Goal: Task Accomplishment & Management: Manage account settings

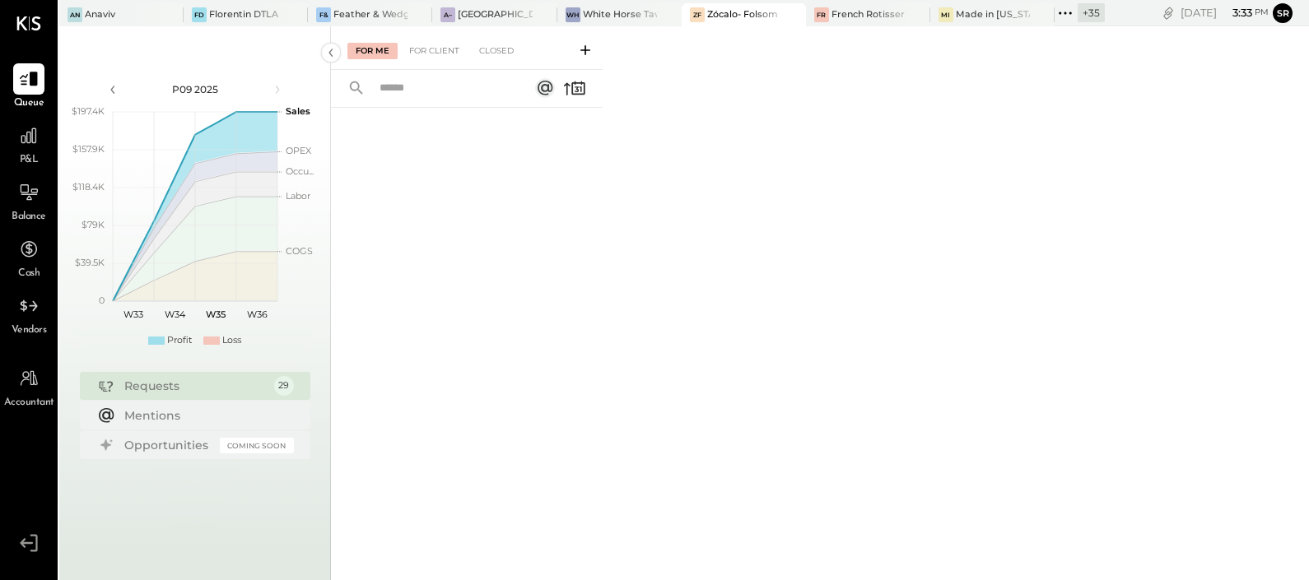
click at [1067, 14] on icon at bounding box center [1064, 12] width 21 height 21
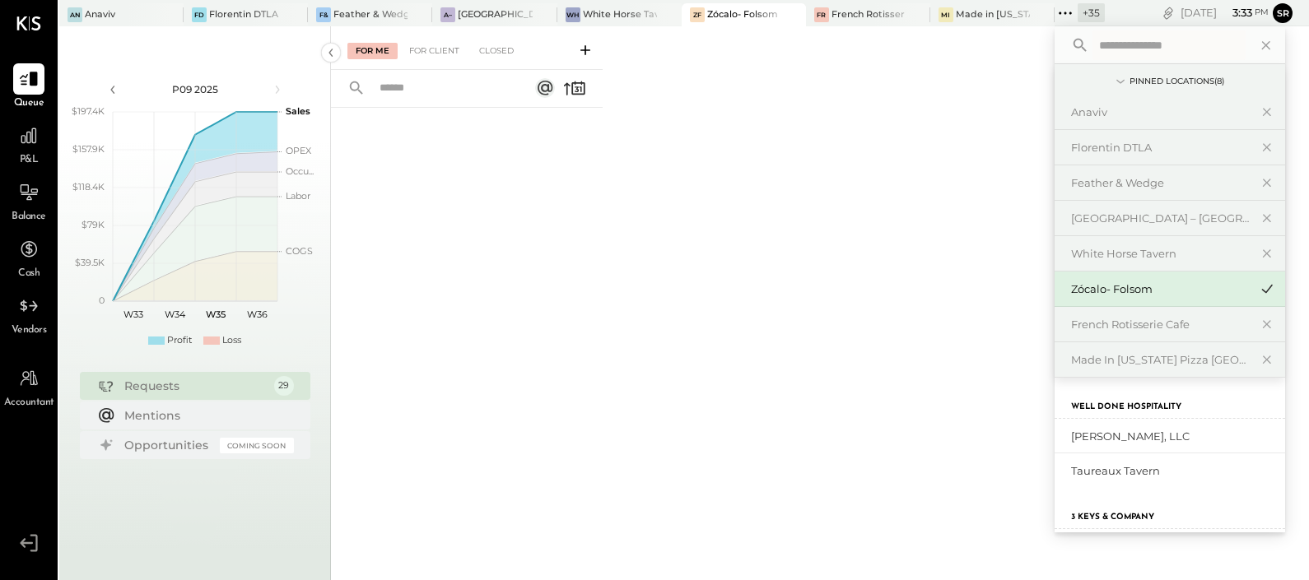
click at [1115, 33] on input "text" at bounding box center [1168, 45] width 153 height 30
click at [1131, 45] on input "text" at bounding box center [1168, 45] width 153 height 30
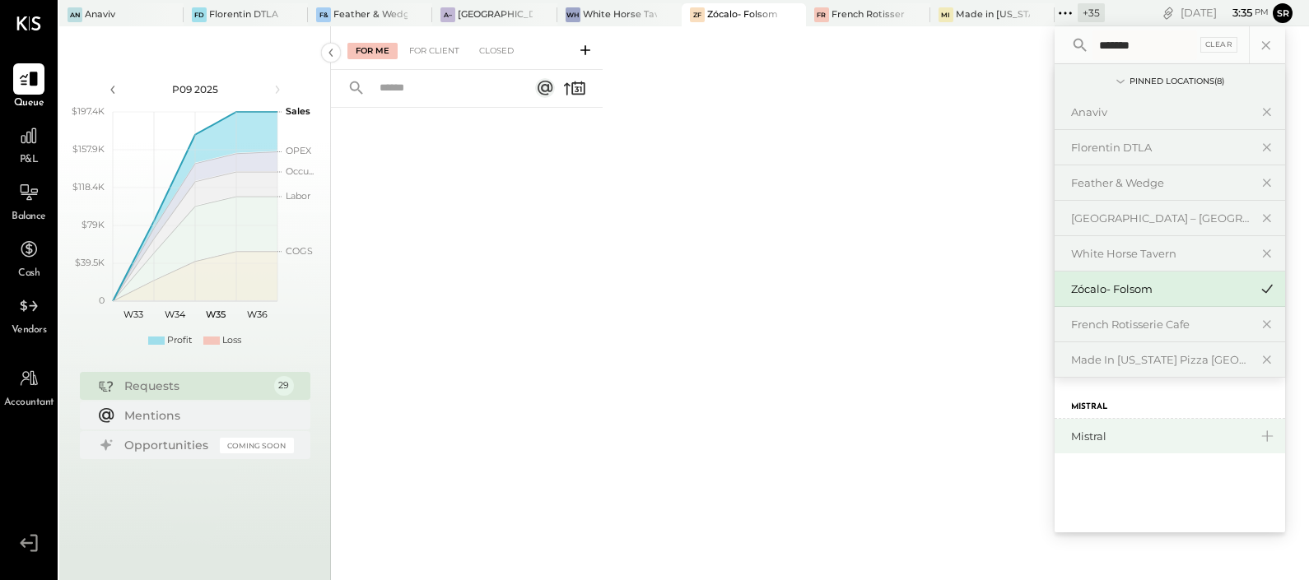
type input "*******"
click at [1090, 433] on div "Mistral" at bounding box center [1160, 437] width 178 height 16
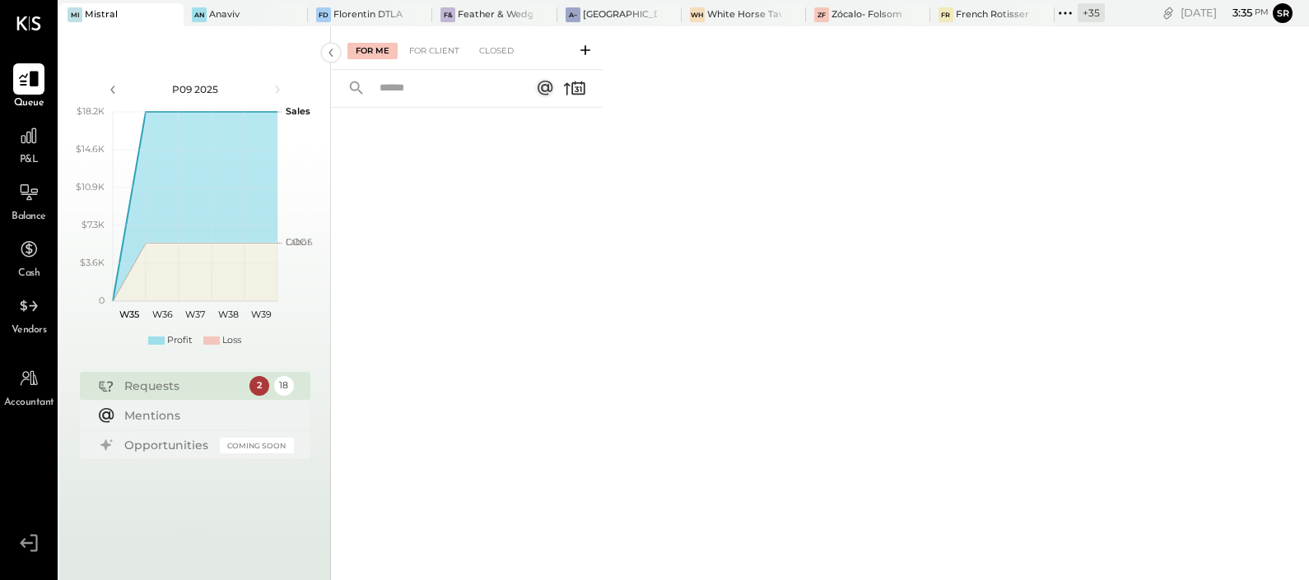
click at [33, 78] on icon at bounding box center [29, 80] width 20 height 16
click at [421, 58] on div "For Client" at bounding box center [434, 51] width 67 height 16
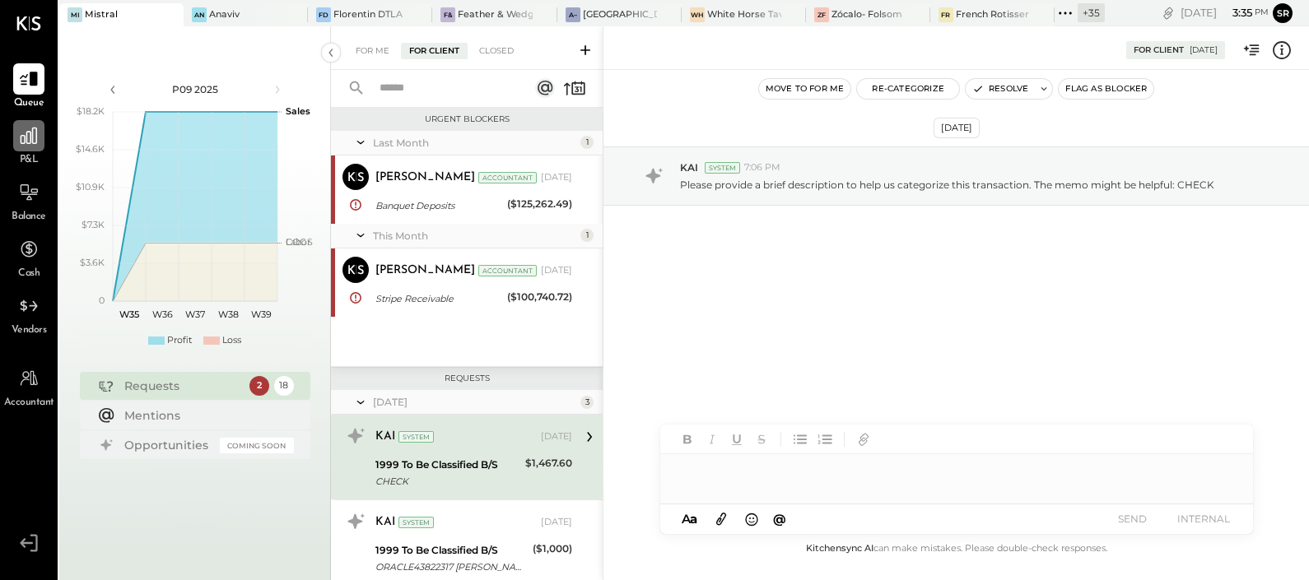
click at [27, 146] on icon at bounding box center [28, 135] width 21 height 21
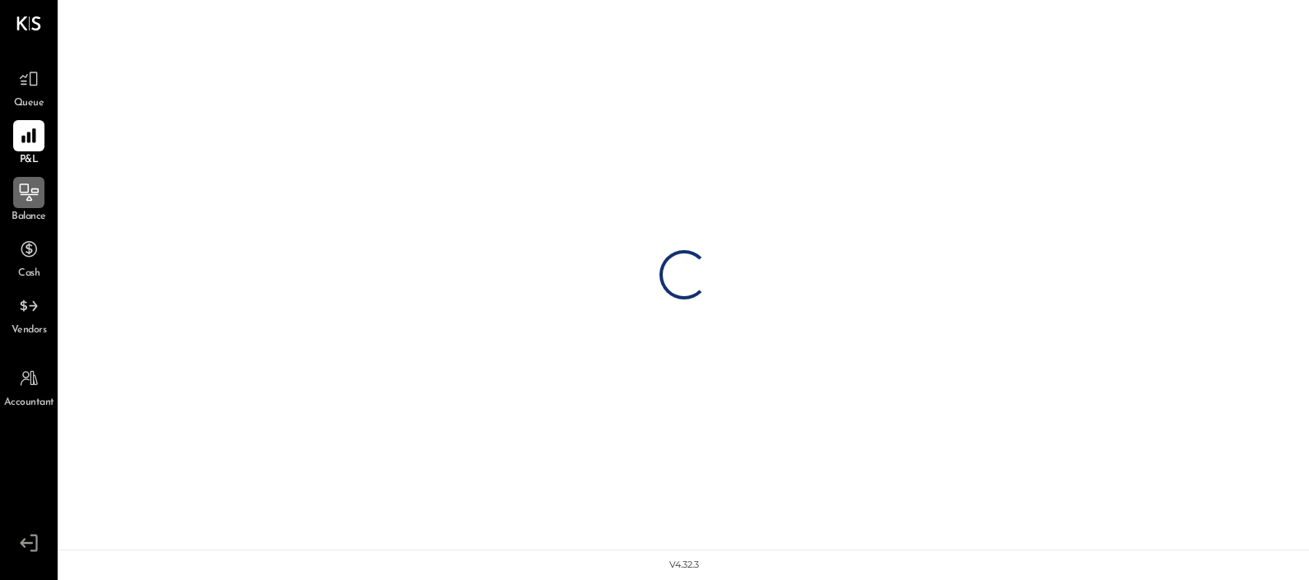
click at [21, 186] on icon at bounding box center [28, 192] width 21 height 21
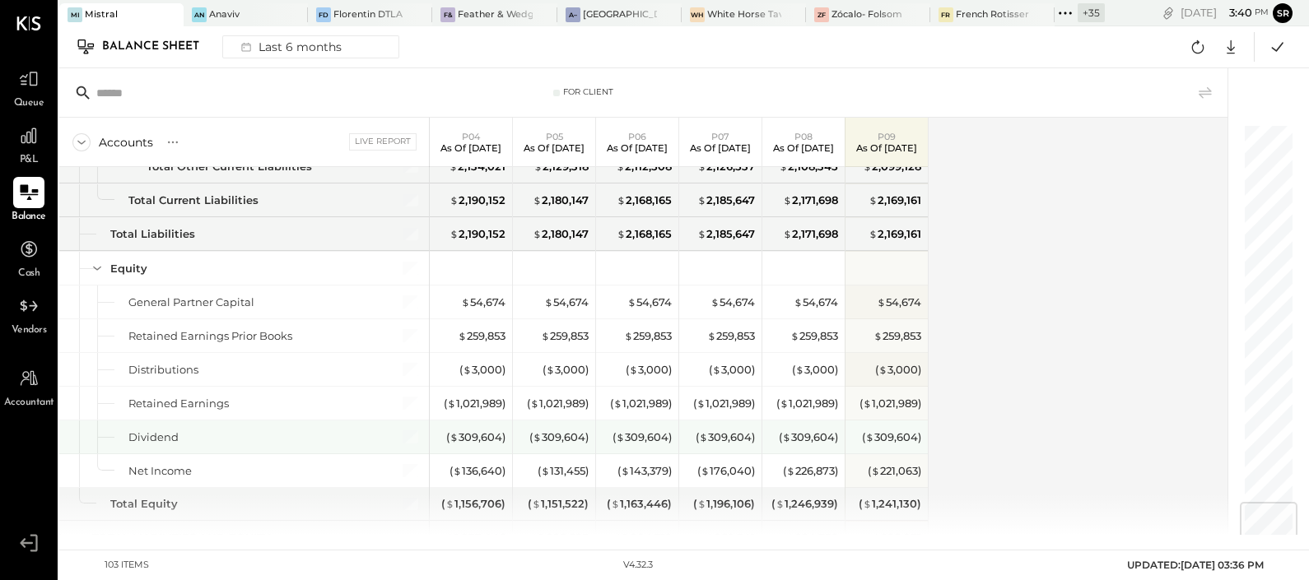
scroll to position [3132, 0]
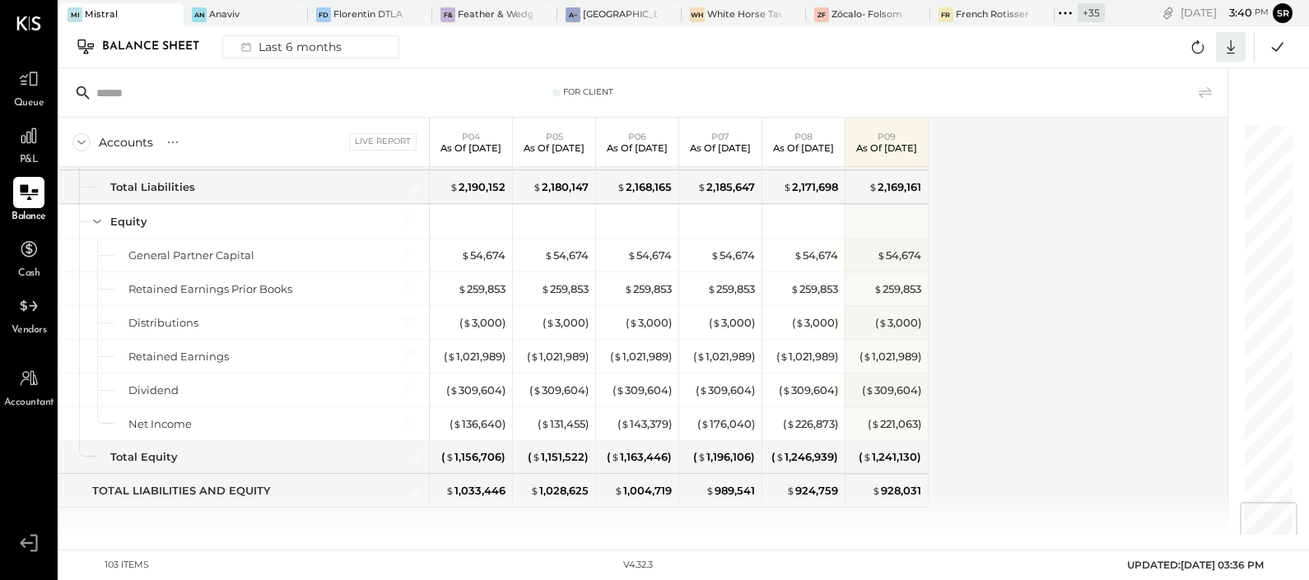
click at [1232, 51] on icon at bounding box center [1230, 46] width 21 height 21
click at [1161, 140] on div "Excel" at bounding box center [1180, 143] width 132 height 35
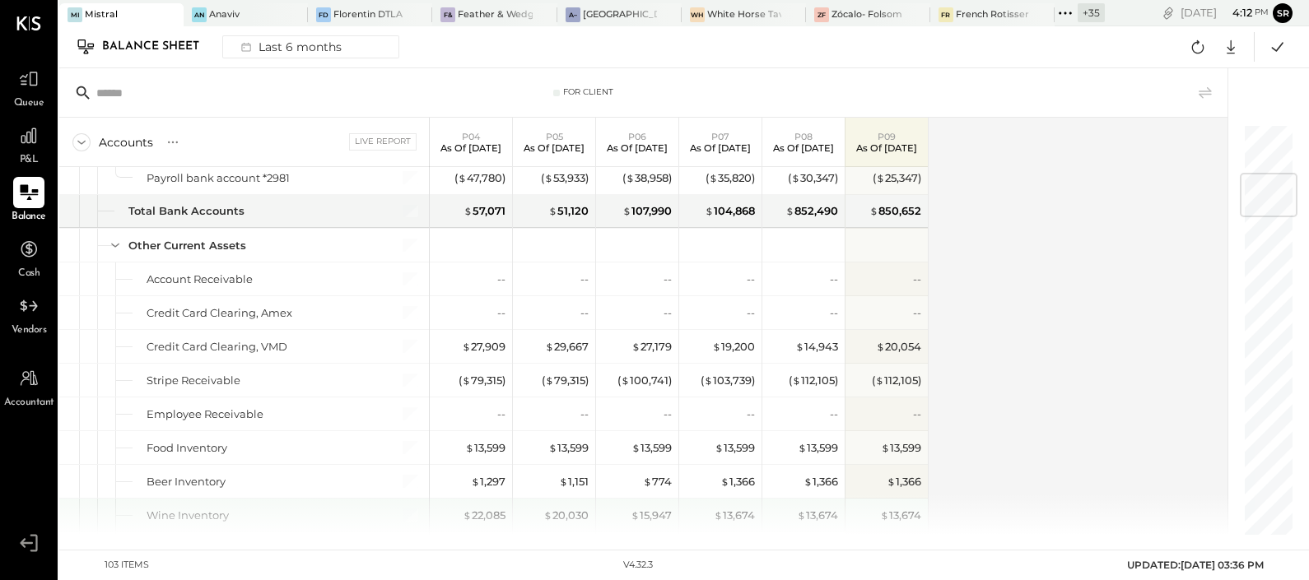
scroll to position [411, 0]
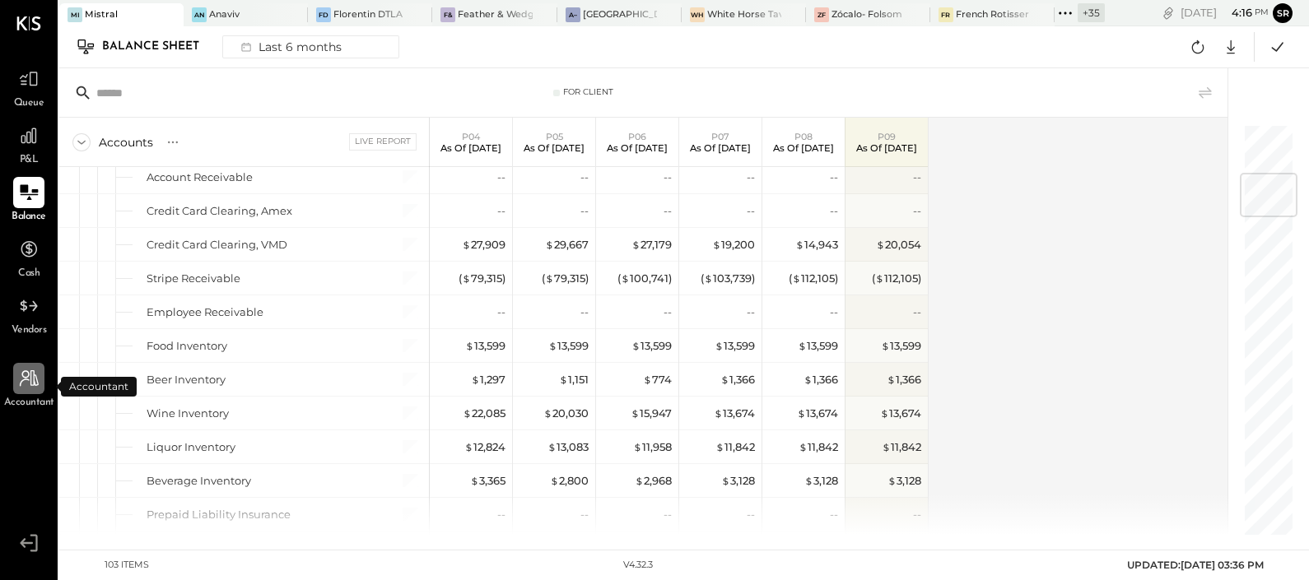
click at [23, 391] on div at bounding box center [28, 378] width 31 height 31
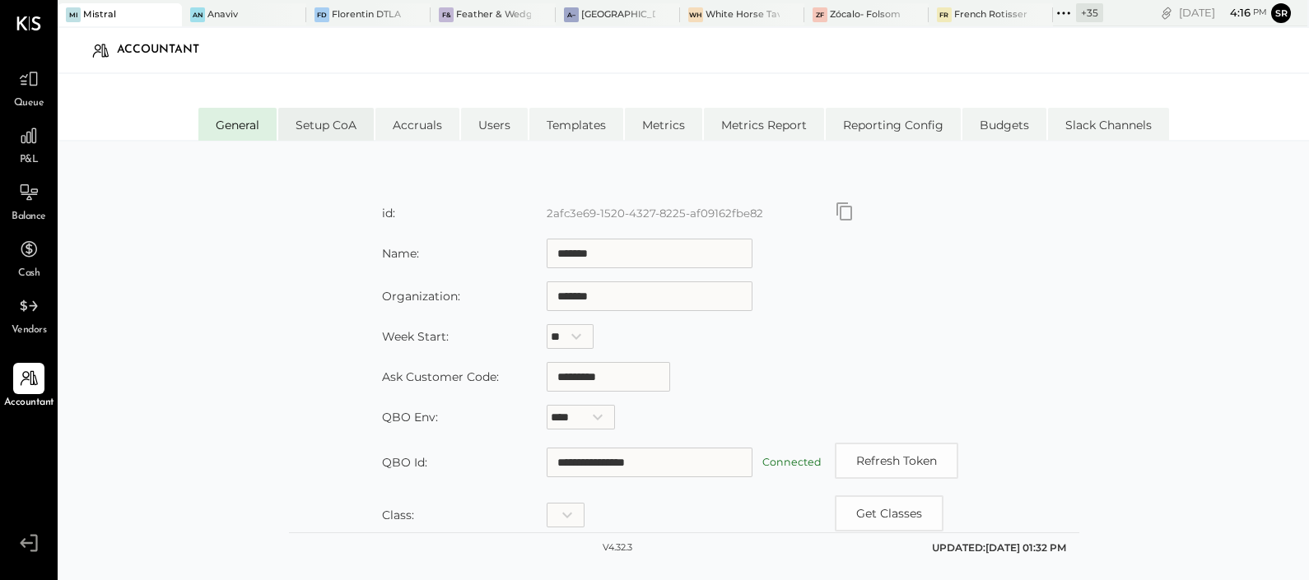
click at [360, 129] on li "Setup CoA" at bounding box center [325, 124] width 95 height 33
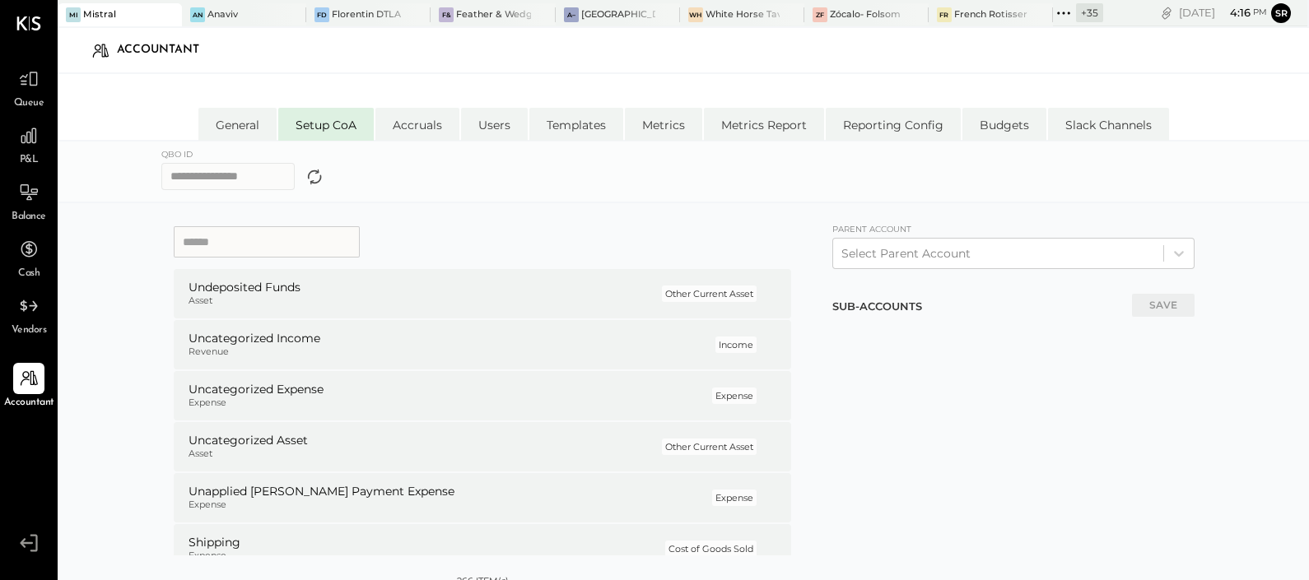
click at [326, 176] on icon at bounding box center [314, 177] width 23 height 24
click at [969, 256] on div at bounding box center [998, 254] width 314 height 20
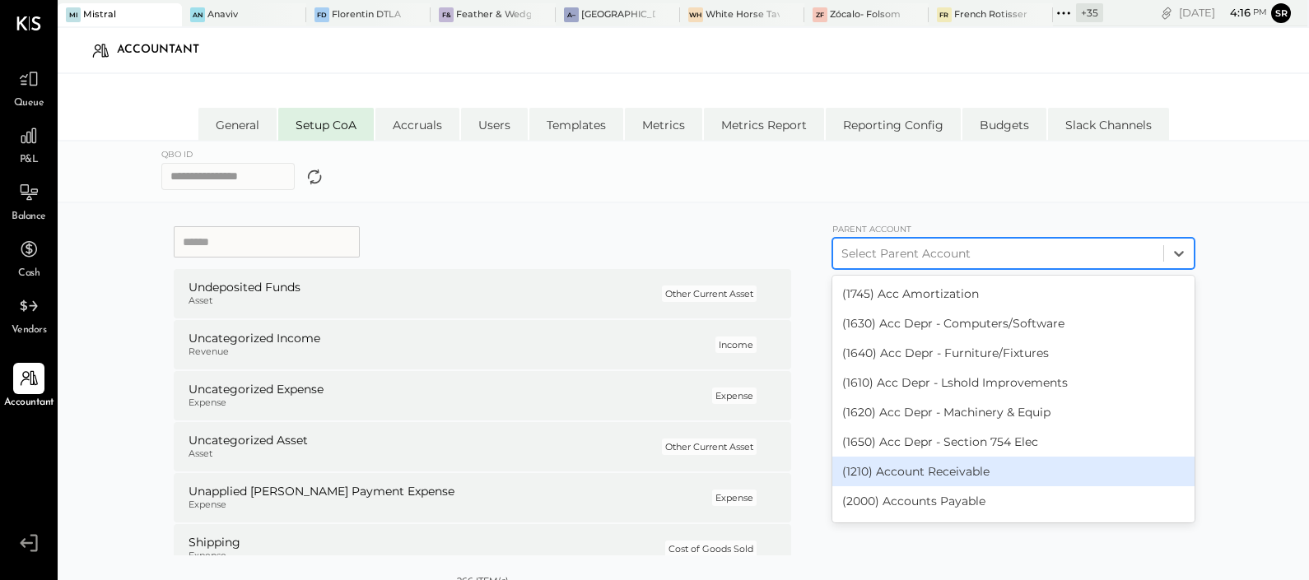
click at [938, 474] on div "(1210) Account Receivable" at bounding box center [1013, 472] width 362 height 30
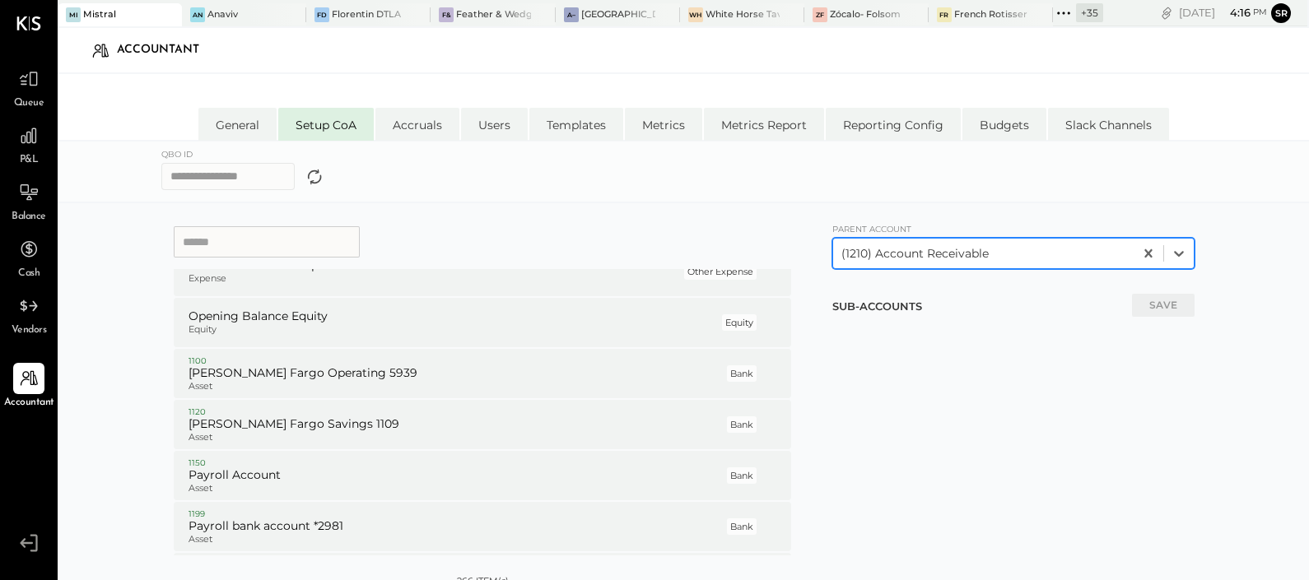
scroll to position [411, 0]
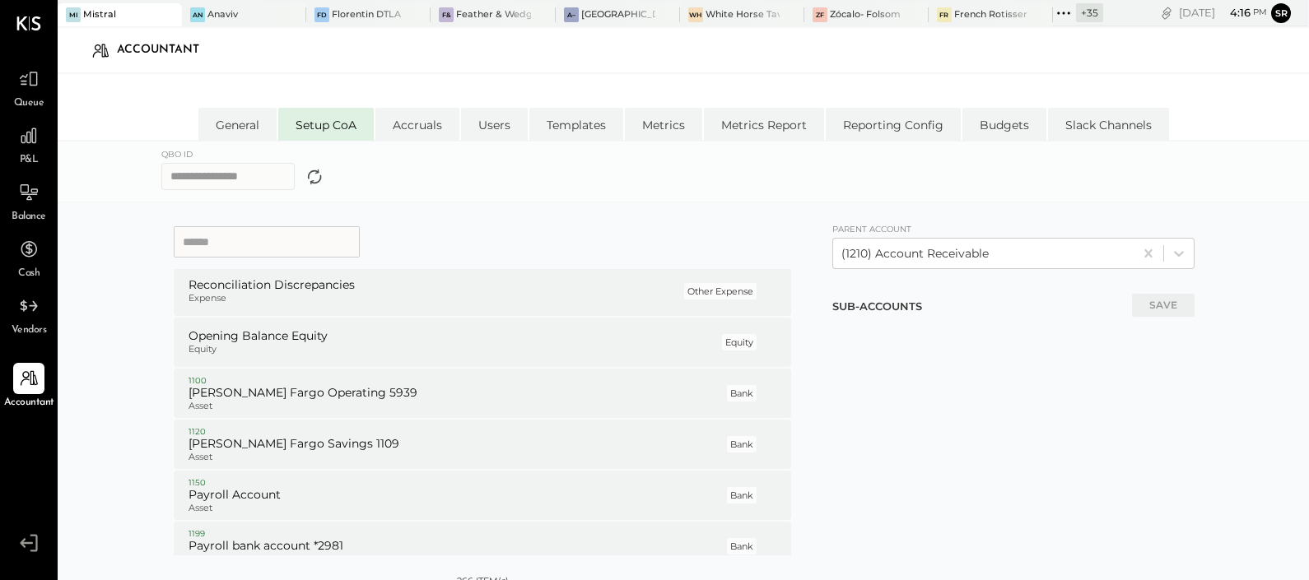
click at [241, 232] on input at bounding box center [267, 241] width 186 height 31
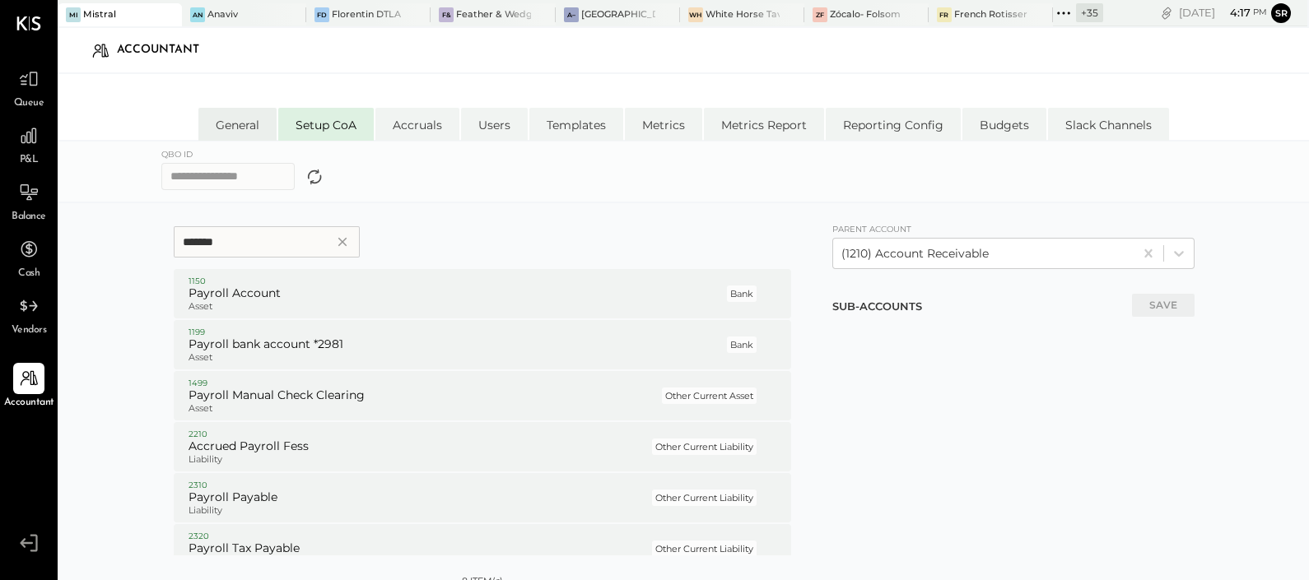
type input "*******"
click at [230, 119] on li "General" at bounding box center [237, 124] width 78 height 33
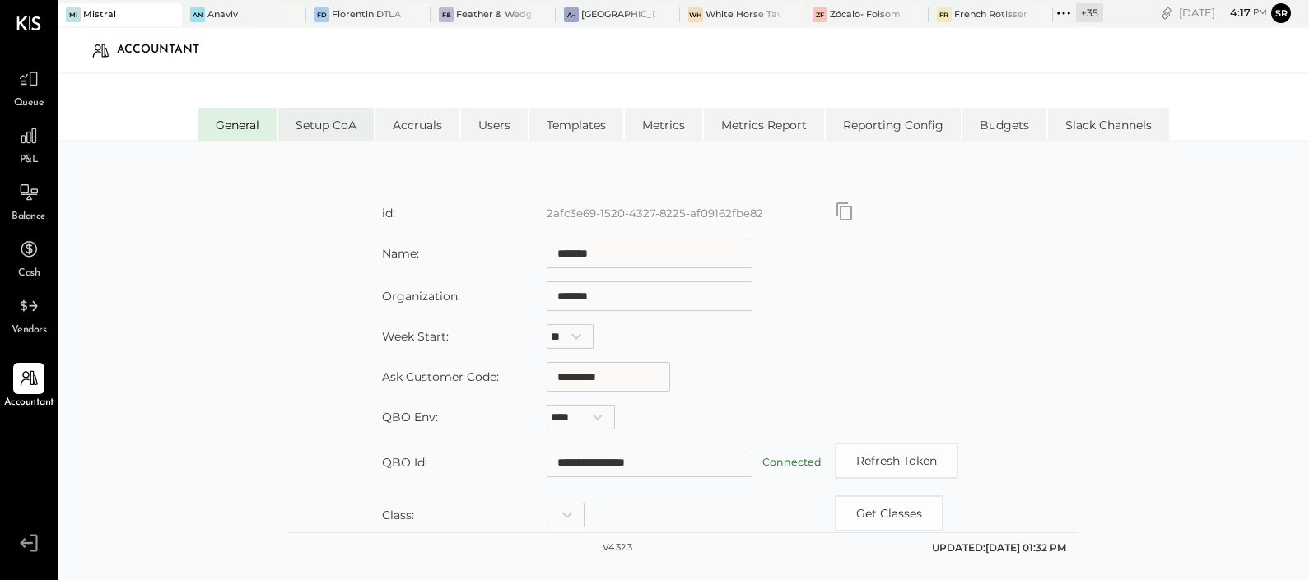
click at [338, 128] on li "Setup CoA" at bounding box center [325, 124] width 95 height 33
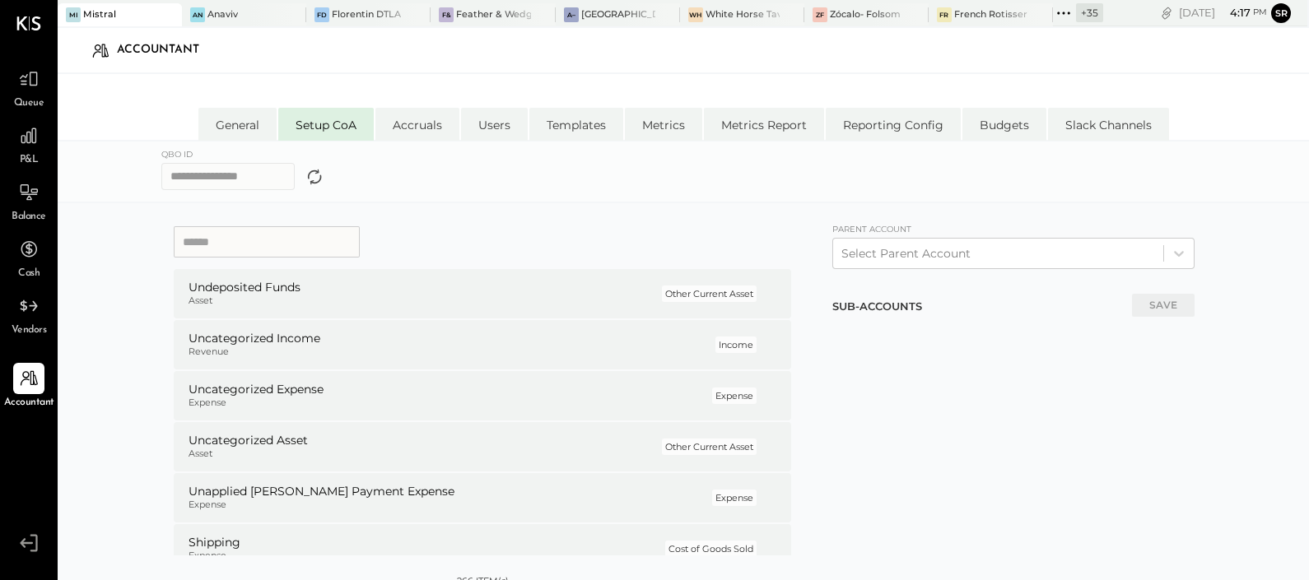
click at [230, 240] on input at bounding box center [267, 241] width 186 height 31
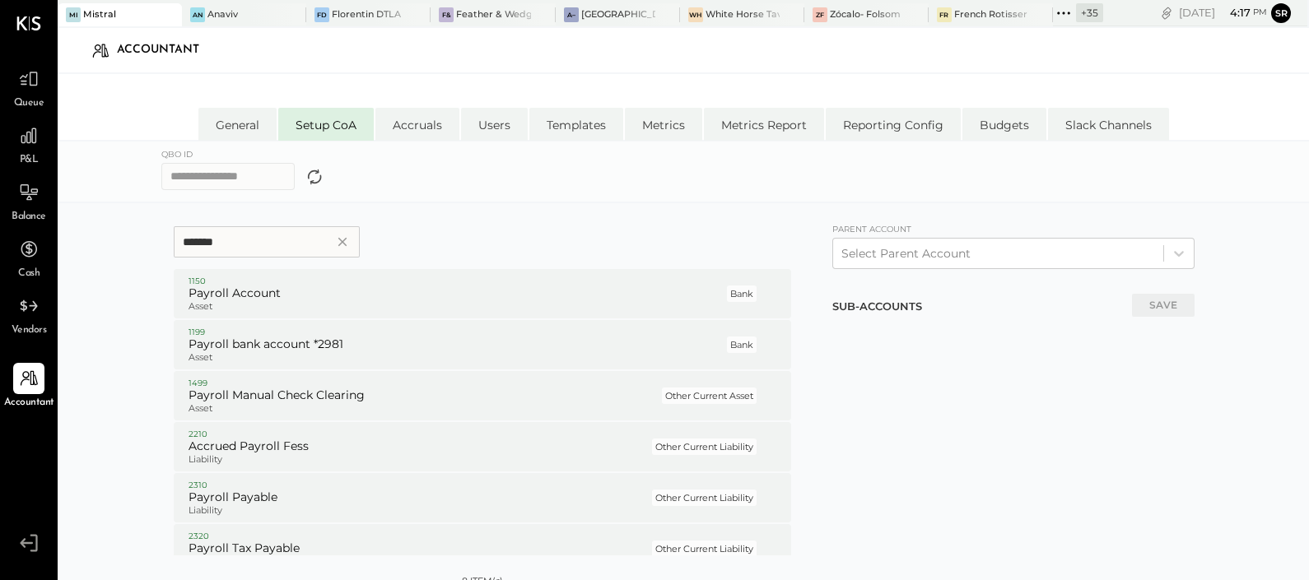
drag, startPoint x: 280, startPoint y: 247, endPoint x: 133, endPoint y: 245, distance: 147.3
click at [133, 245] on div "******* 1150 Payroll Account Asset Bank P 1199 Payroll bank account *2981 Asset…" at bounding box center [683, 439] width 1251 height 473
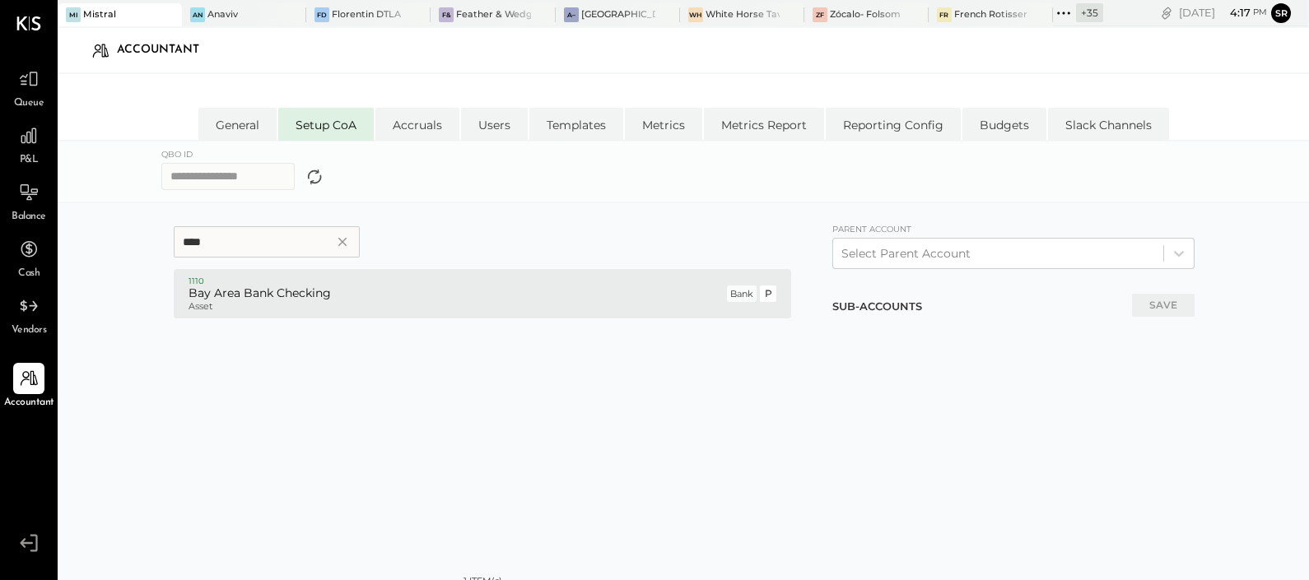
click at [281, 286] on h5 "Bay Area Bank Checking" at bounding box center [455, 293] width 535 height 15
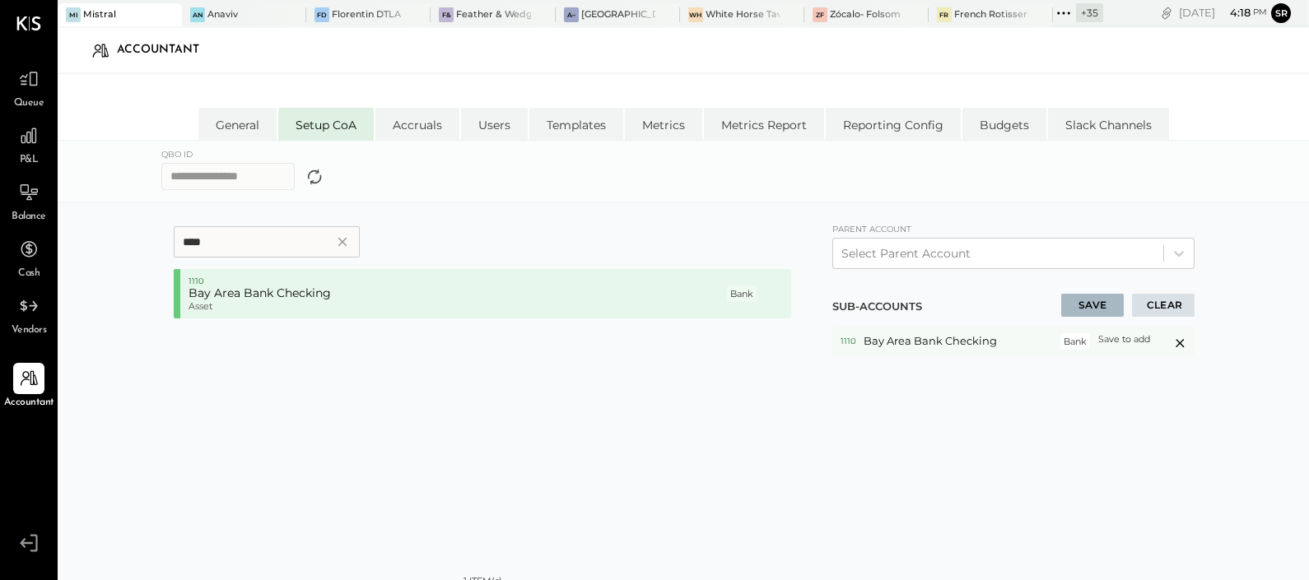
click at [1180, 342] on icon at bounding box center [1179, 343] width 21 height 20
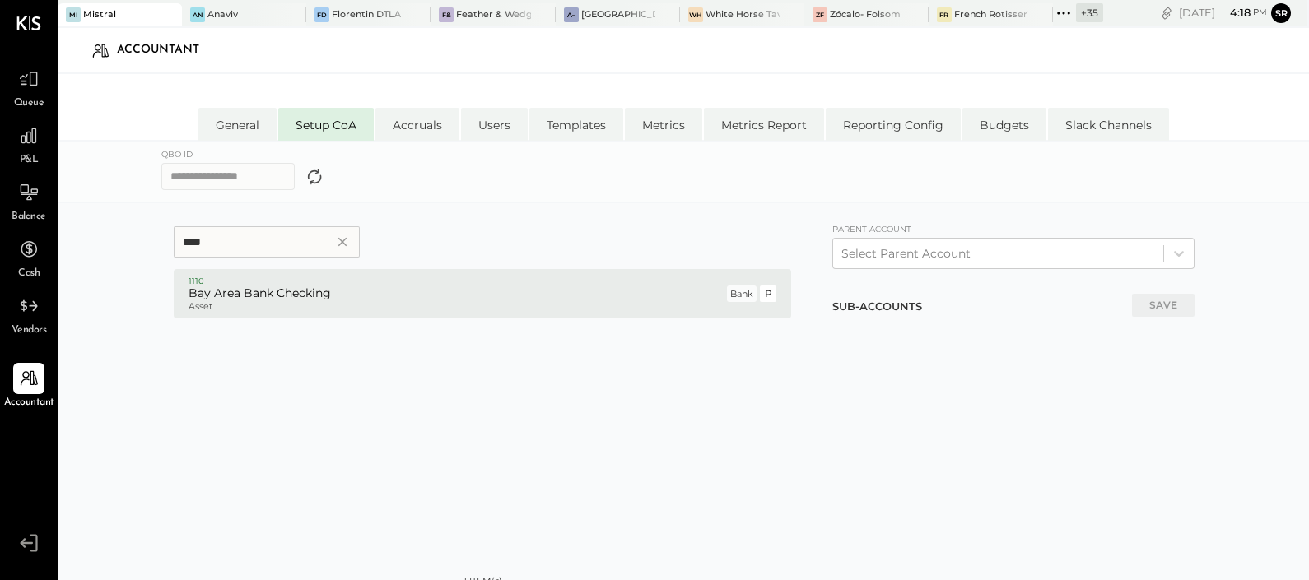
click at [518, 293] on h5 "Bay Area Bank Checking" at bounding box center [455, 293] width 535 height 15
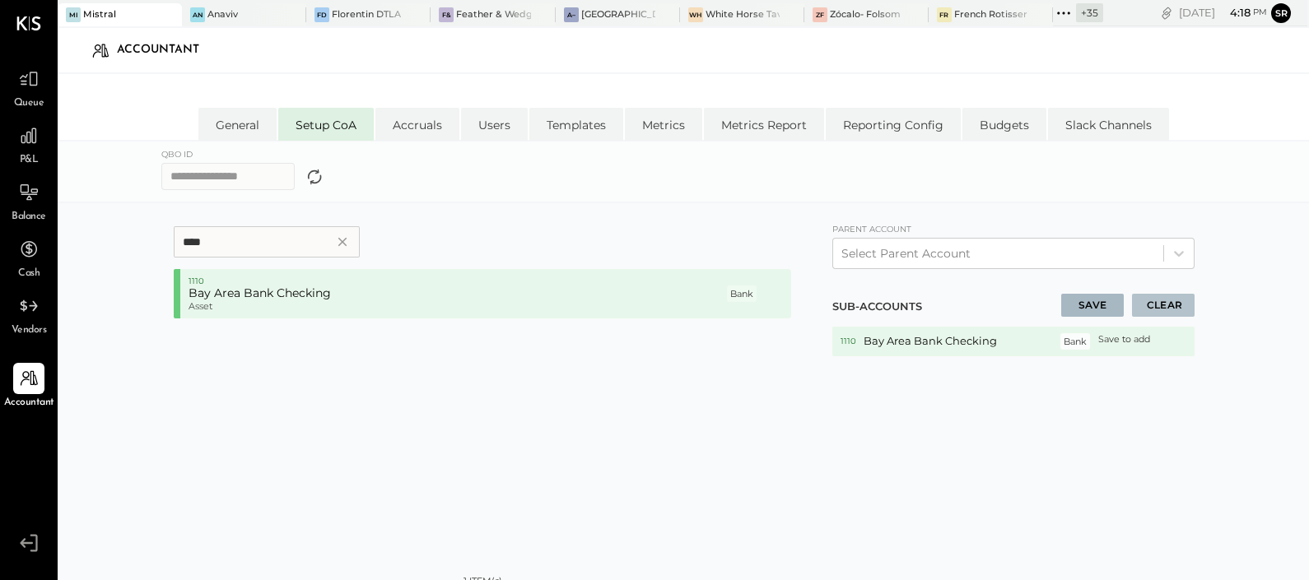
click at [1150, 306] on button "CLEAR" at bounding box center [1163, 305] width 63 height 23
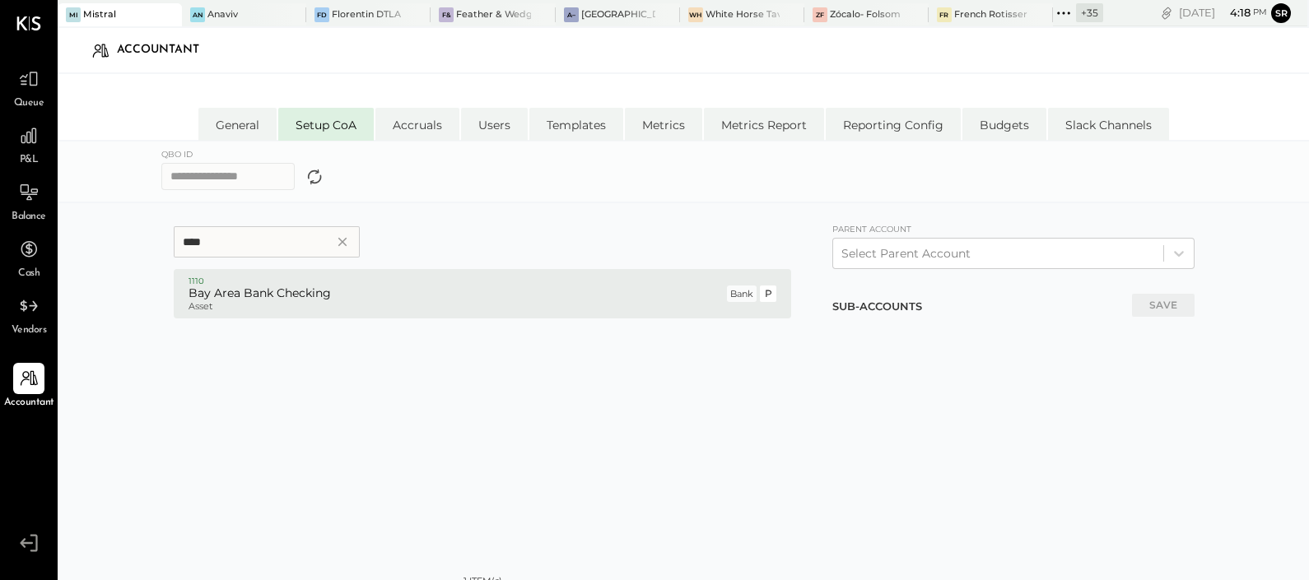
click at [456, 309] on p "Asset" at bounding box center [455, 307] width 535 height 12
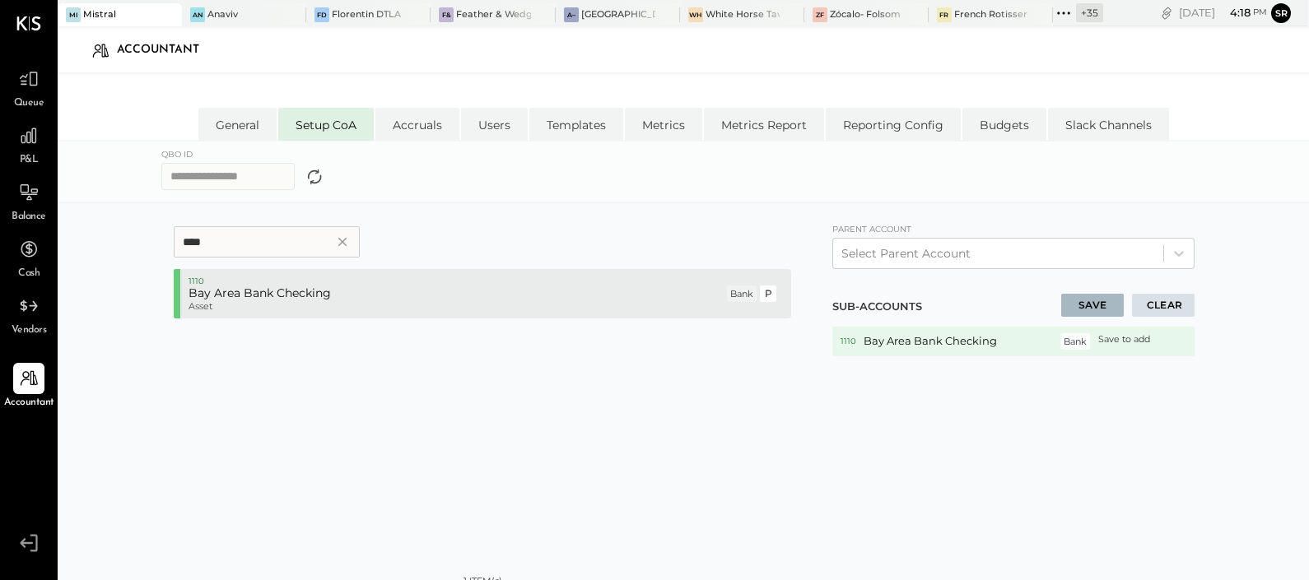
click at [523, 301] on p "Asset" at bounding box center [455, 307] width 535 height 12
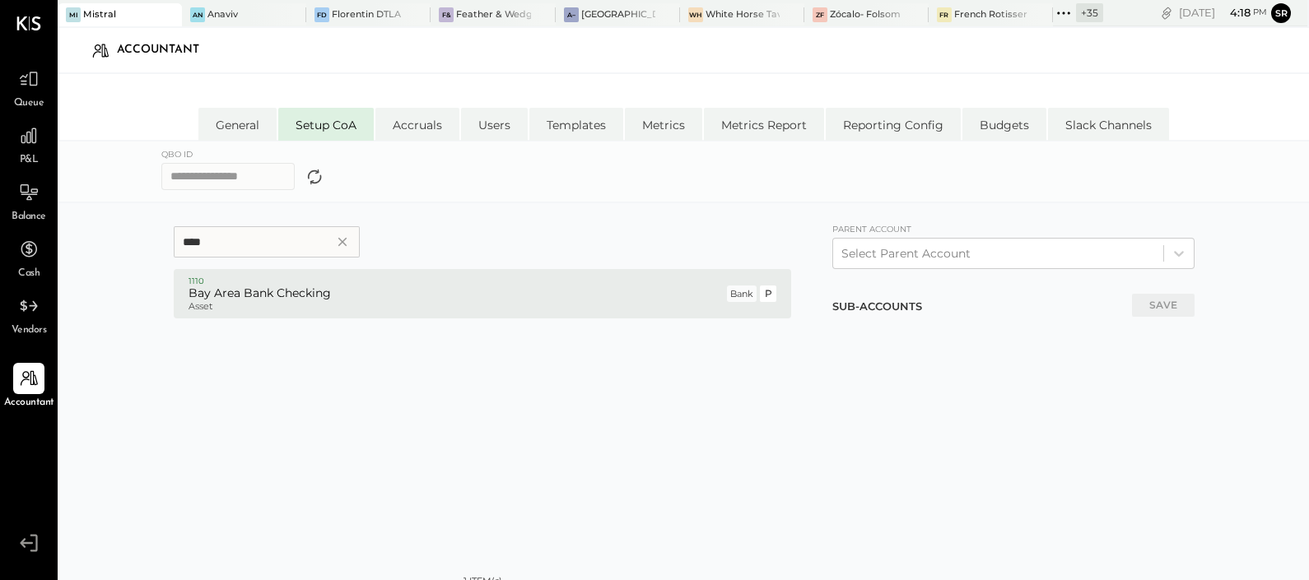
click at [523, 301] on p "Asset" at bounding box center [455, 307] width 535 height 12
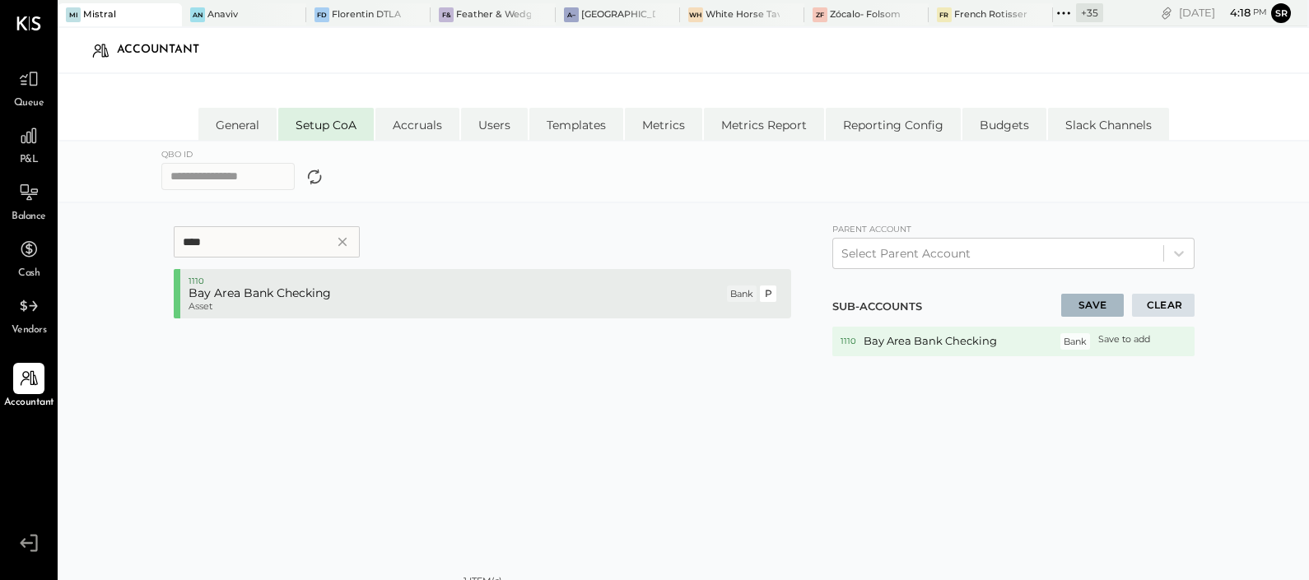
click at [322, 289] on h5 "Bay Area Bank Checking" at bounding box center [455, 293] width 535 height 15
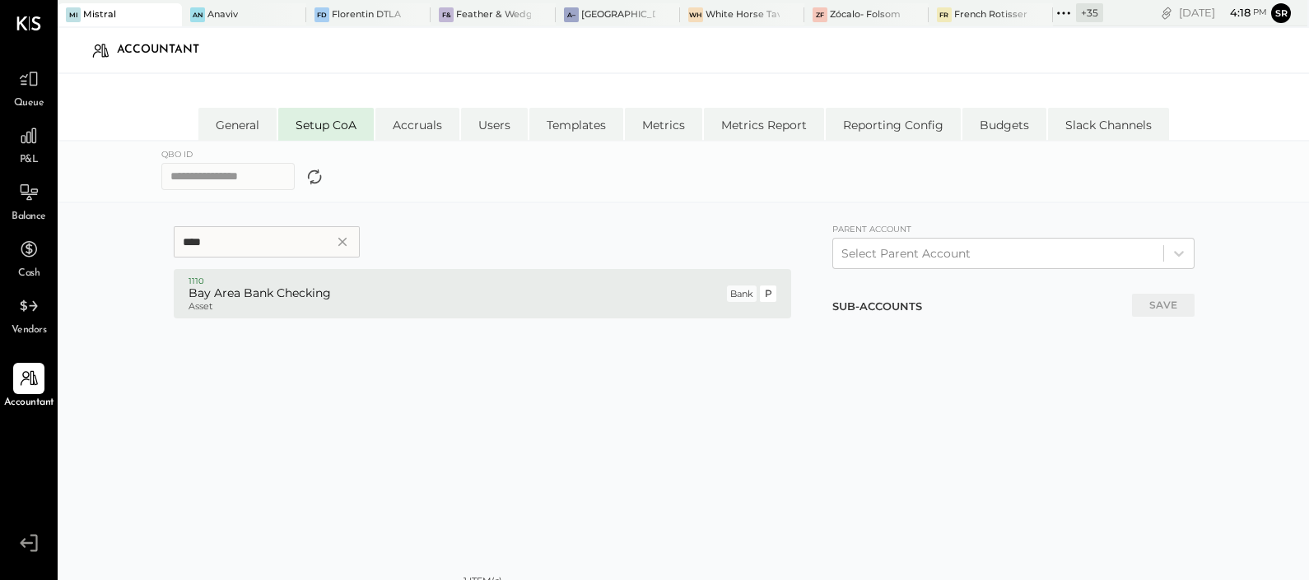
click at [322, 289] on h5 "Bay Area Bank Checking" at bounding box center [455, 293] width 535 height 15
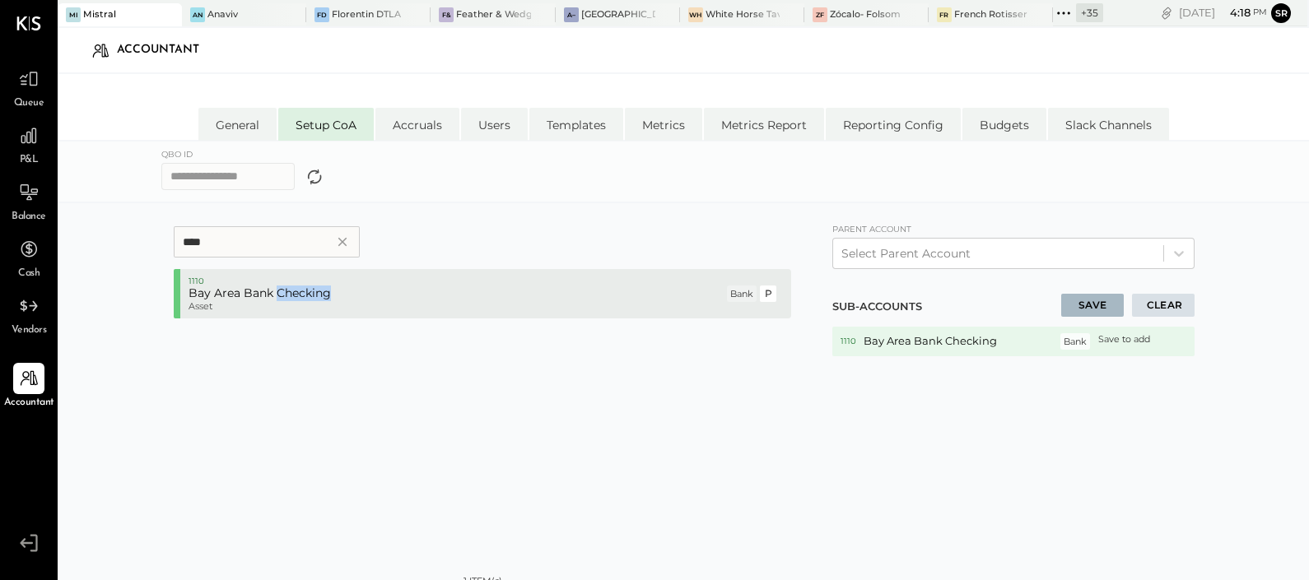
click at [322, 289] on h5 "Bay Area Bank Checking" at bounding box center [455, 293] width 535 height 15
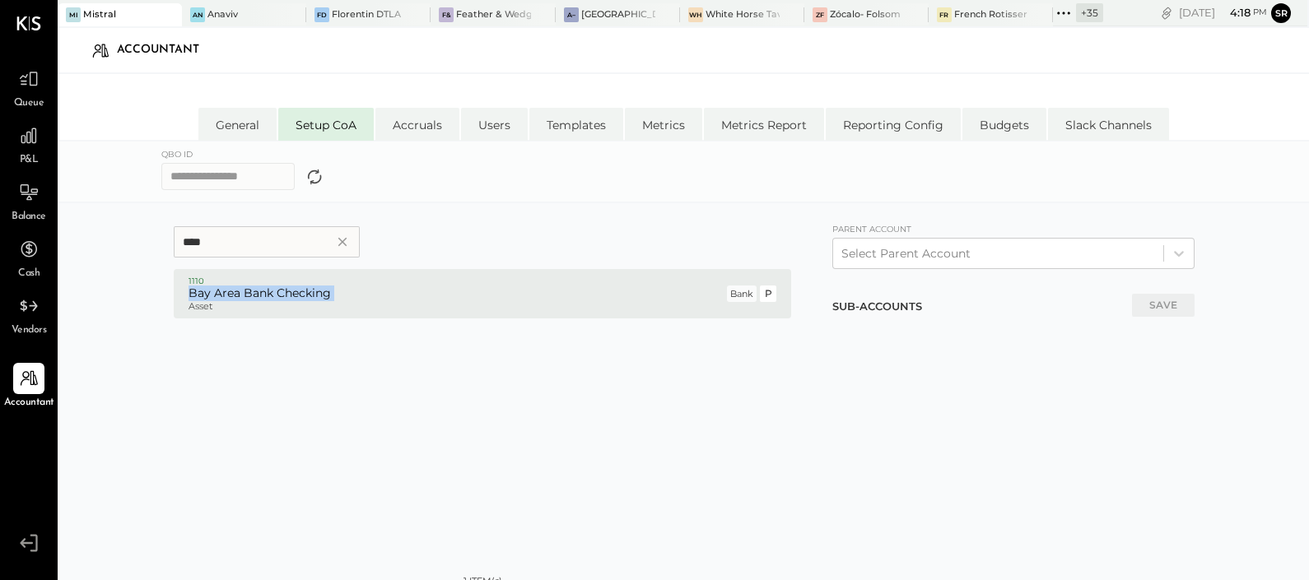
click at [322, 289] on h5 "Bay Area Bank Checking" at bounding box center [455, 293] width 535 height 15
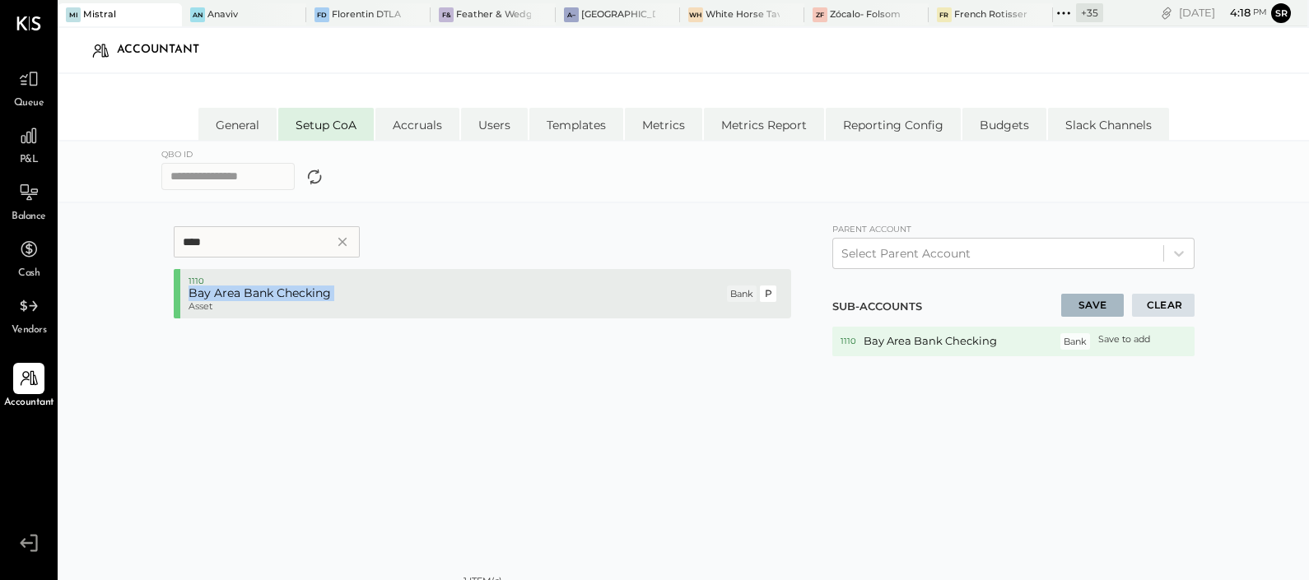
drag, startPoint x: 322, startPoint y: 289, endPoint x: 418, endPoint y: 292, distance: 96.3
click at [418, 292] on h5 "Bay Area Bank Checking" at bounding box center [455, 293] width 535 height 15
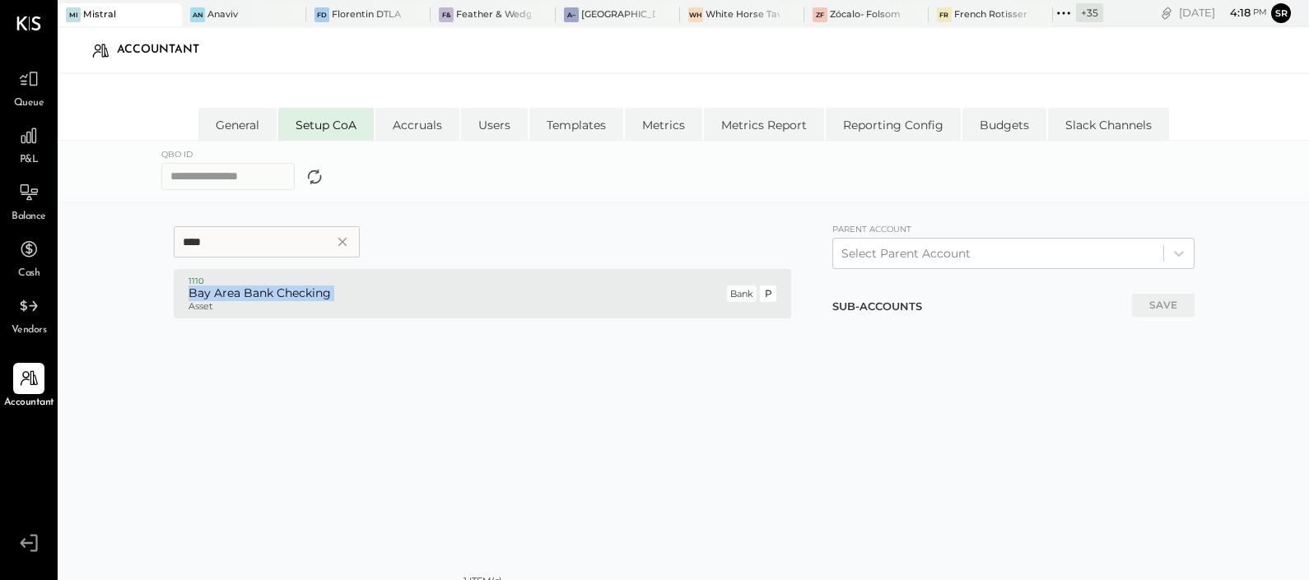
click at [418, 292] on h5 "Bay Area Bank Checking" at bounding box center [455, 293] width 535 height 15
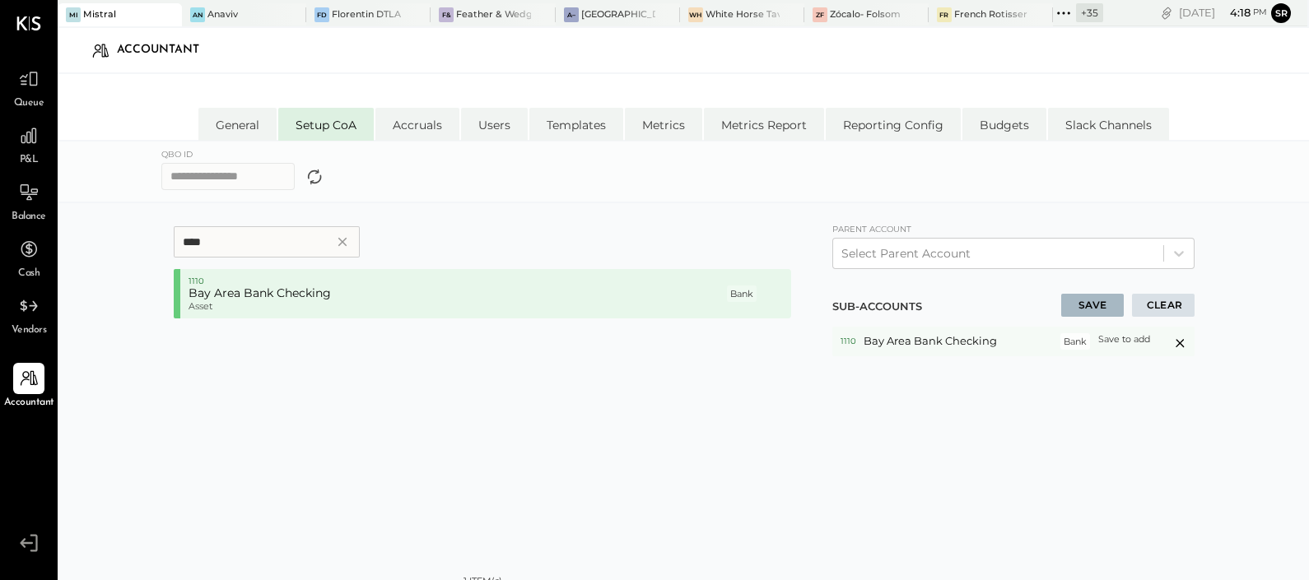
click at [845, 342] on p "1110" at bounding box center [848, 342] width 16 height 12
click at [1131, 340] on div "Save to add" at bounding box center [1124, 341] width 52 height 16
click at [1133, 337] on div "Save to add" at bounding box center [1124, 341] width 52 height 16
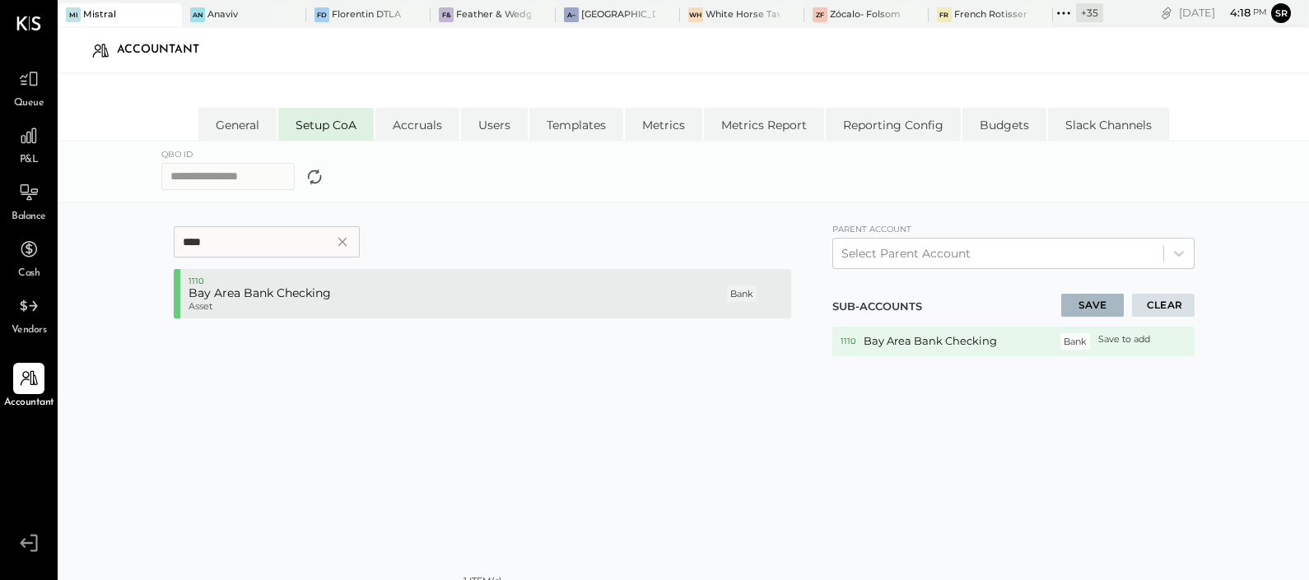
click at [351, 272] on div "1110 Bay Area Bank Checking Asset Bank P" at bounding box center [482, 293] width 617 height 49
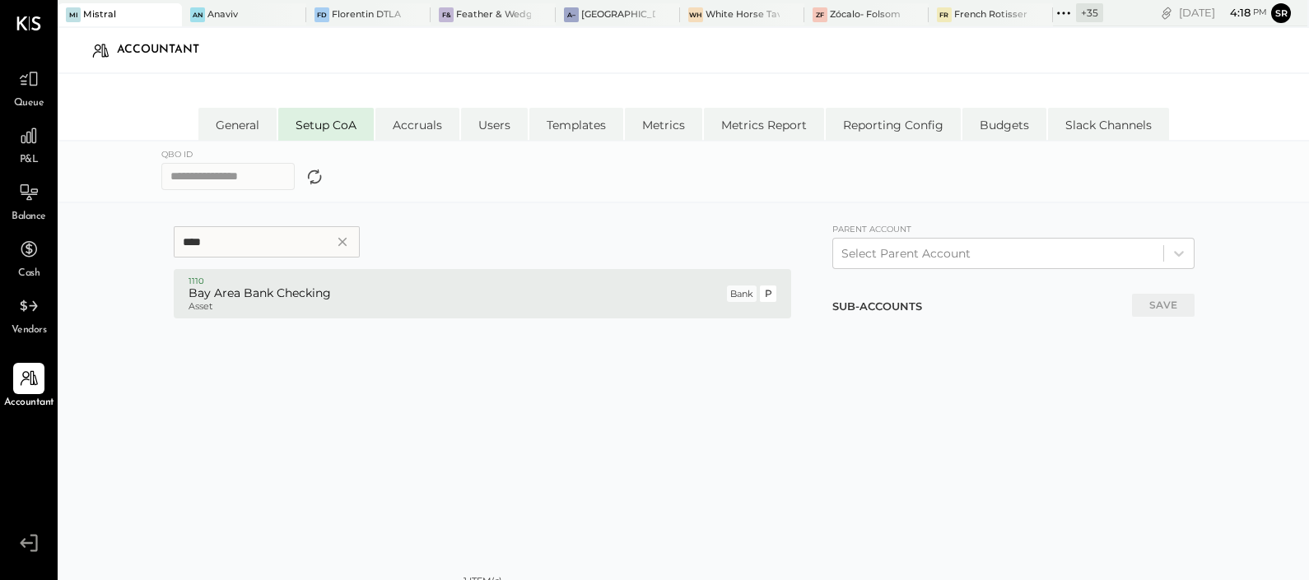
click at [766, 294] on button "P" at bounding box center [768, 294] width 16 height 16
click at [766, 294] on div at bounding box center [768, 294] width 16 height 16
click at [546, 296] on h5 "Bay Area Bank Checking" at bounding box center [455, 293] width 535 height 15
click at [762, 289] on div at bounding box center [768, 294] width 16 height 16
click at [576, 296] on h5 "Bay Area Bank Checking" at bounding box center [455, 293] width 535 height 15
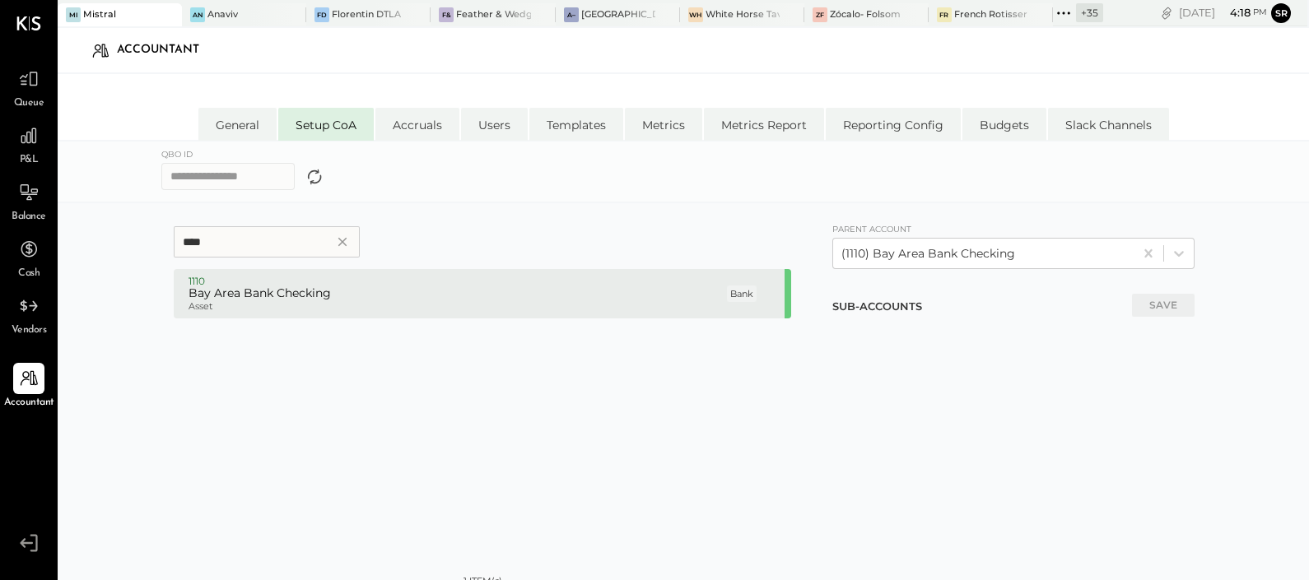
click at [576, 296] on h5 "Bay Area Bank Checking" at bounding box center [455, 293] width 535 height 15
click at [644, 297] on h5 "Bay Area Bank Checking" at bounding box center [455, 293] width 535 height 15
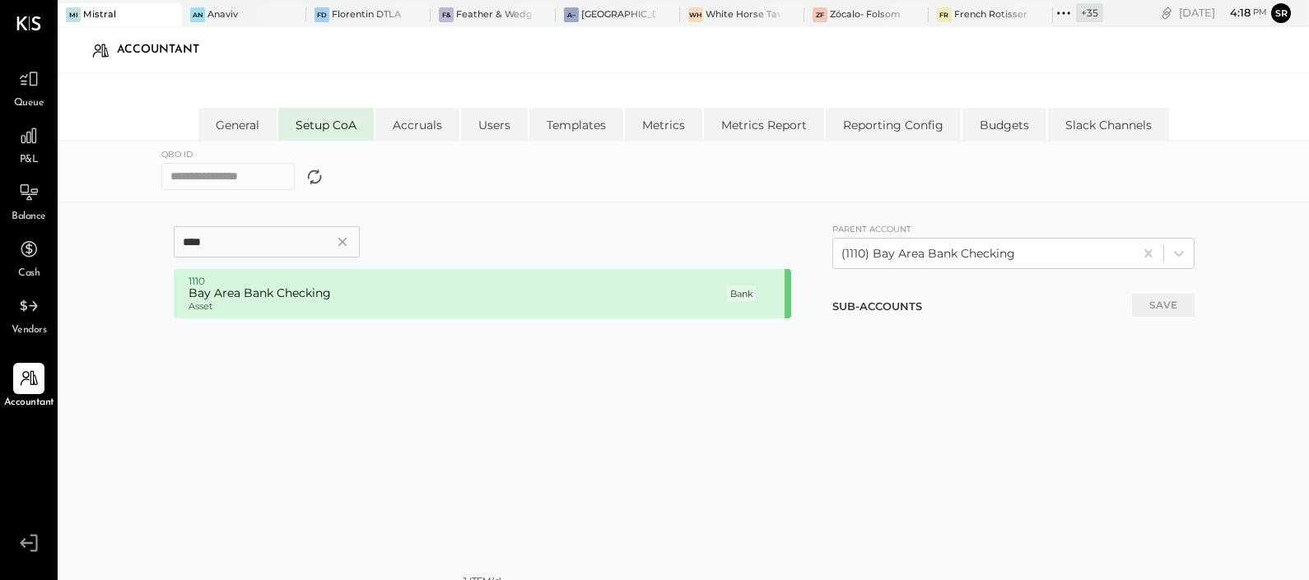
click at [1016, 307] on div "SAVE" at bounding box center [1060, 307] width 267 height 26
click at [893, 312] on h1 "SUB-ACCOUNTS" at bounding box center [877, 307] width 91 height 15
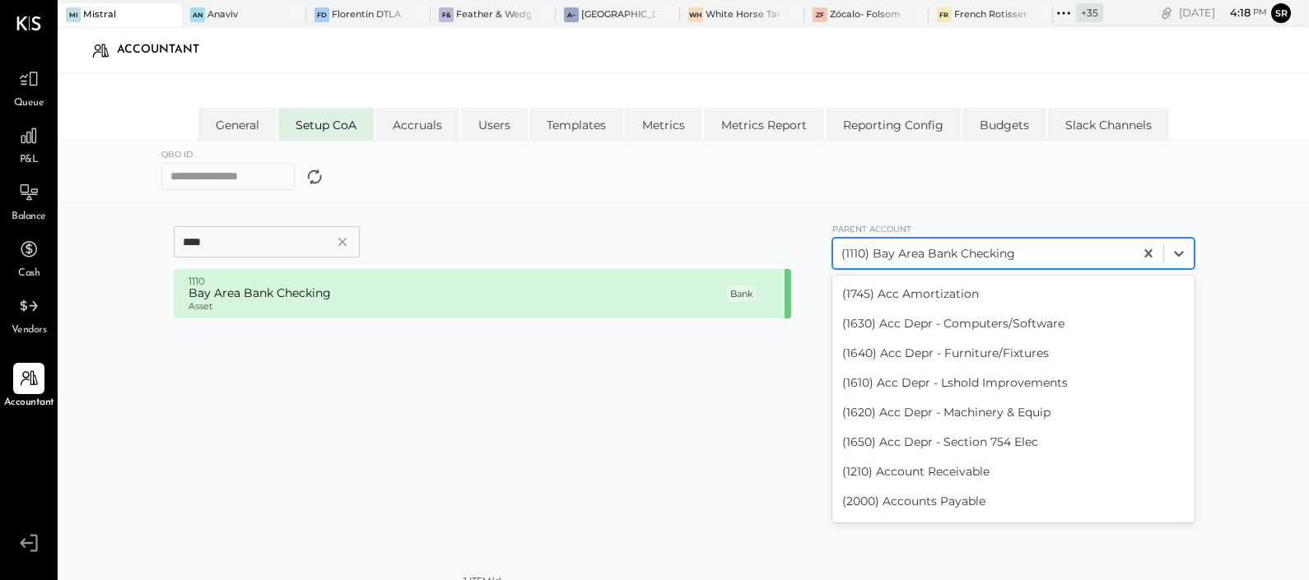
click at [934, 247] on div at bounding box center [983, 254] width 284 height 20
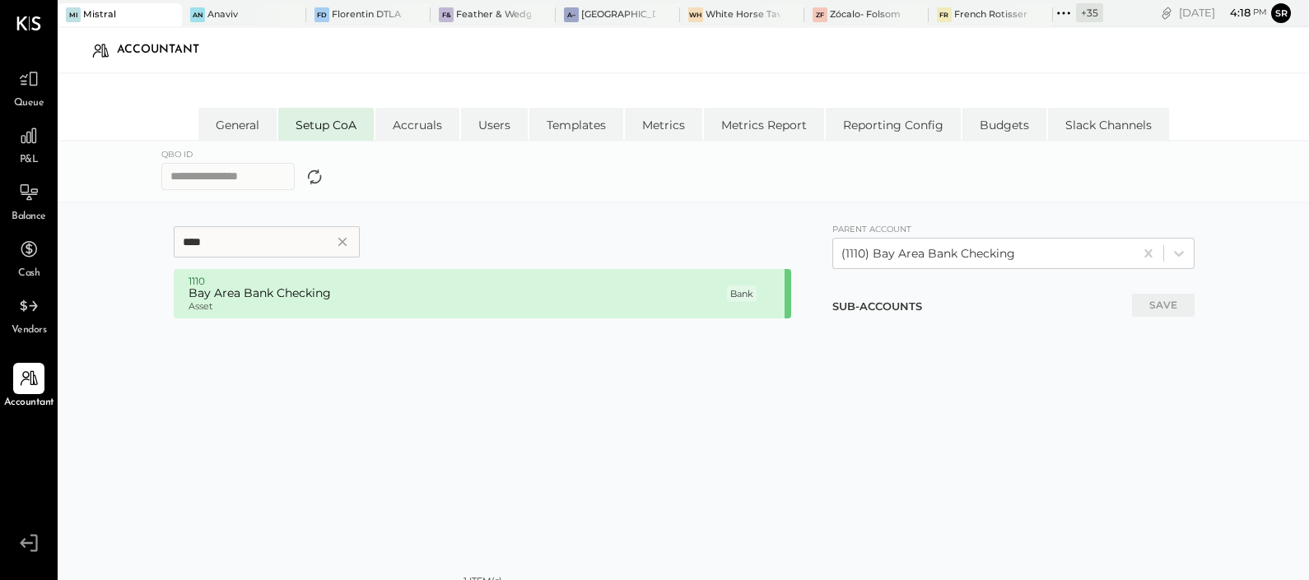
click at [699, 385] on div "1110 Bay Area Bank Checking Asset Bank" at bounding box center [482, 412] width 617 height 286
click at [272, 239] on input "***" at bounding box center [267, 241] width 186 height 31
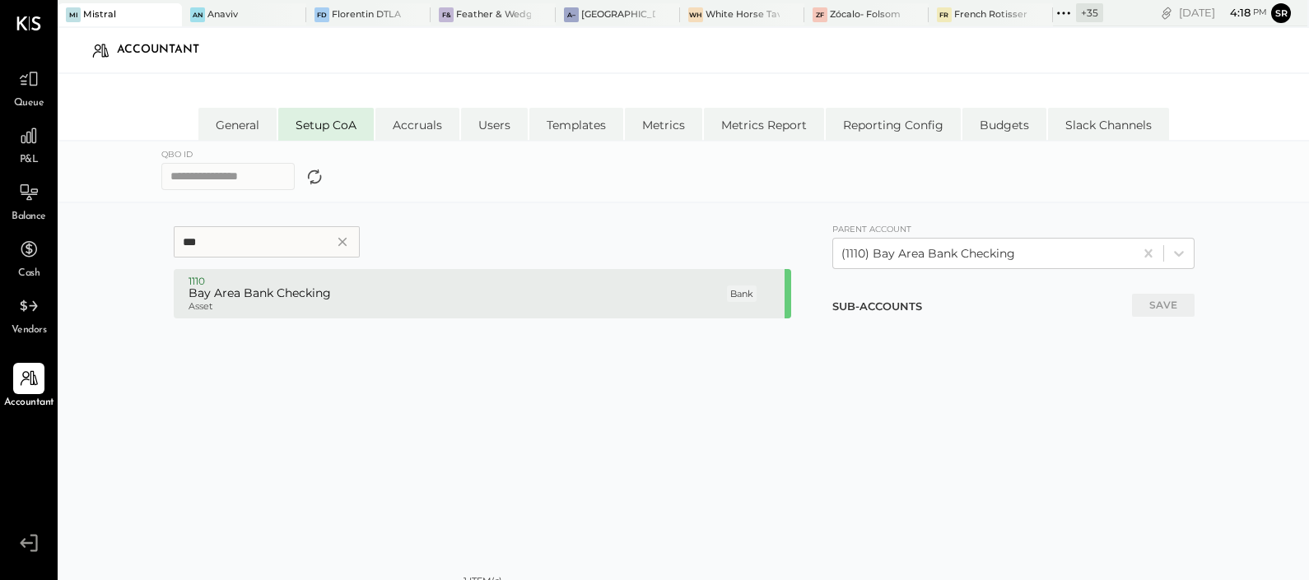
type input "***"
click at [436, 301] on p "Asset" at bounding box center [455, 307] width 535 height 12
click at [574, 289] on h5 "Bay Area Bank Checking" at bounding box center [455, 293] width 535 height 15
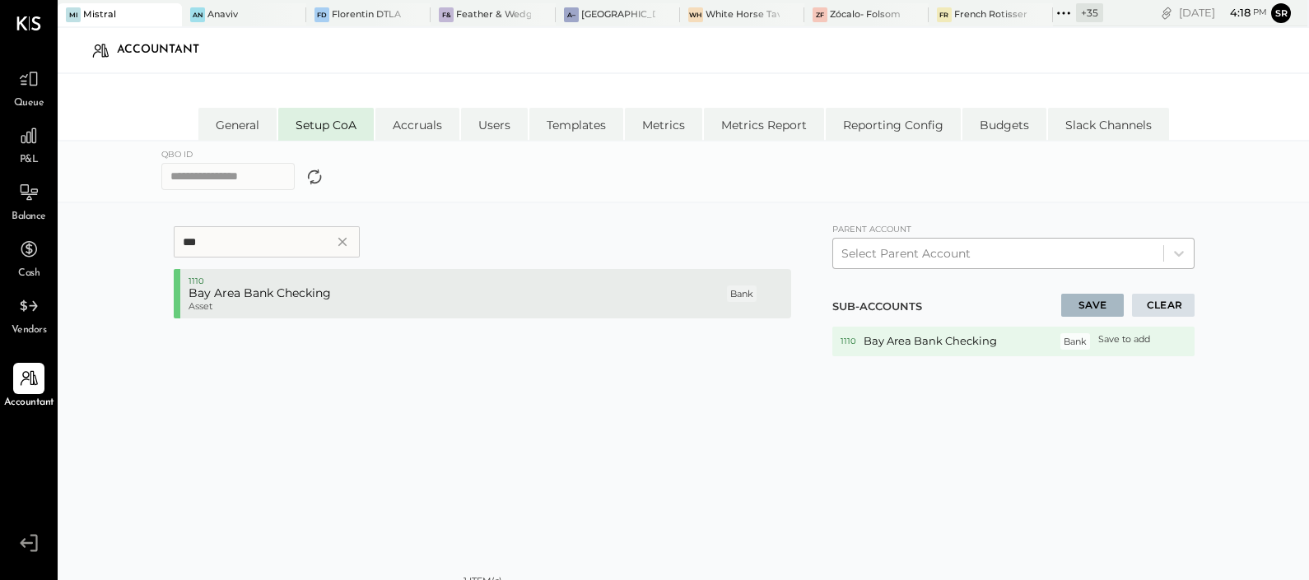
click at [177, 295] on div at bounding box center [177, 293] width 7 height 49
